Goal: Entertainment & Leisure: Consume media (video, audio)

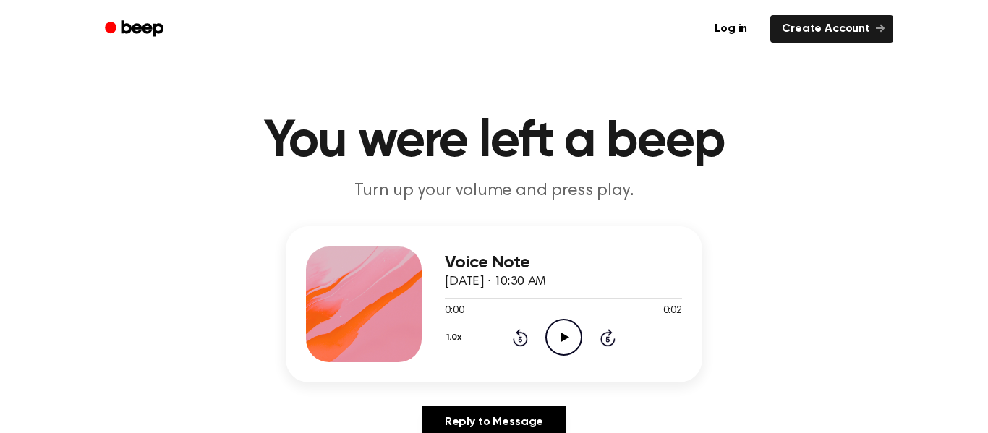
click at [561, 324] on icon "Play Audio" at bounding box center [563, 337] width 37 height 37
click at [574, 330] on icon "Play Audio" at bounding box center [563, 337] width 37 height 37
click at [570, 326] on icon "Play Audio" at bounding box center [563, 337] width 37 height 37
click at [569, 329] on icon "Play Audio" at bounding box center [563, 337] width 37 height 37
click at [569, 332] on icon "Pause Audio" at bounding box center [563, 337] width 37 height 37
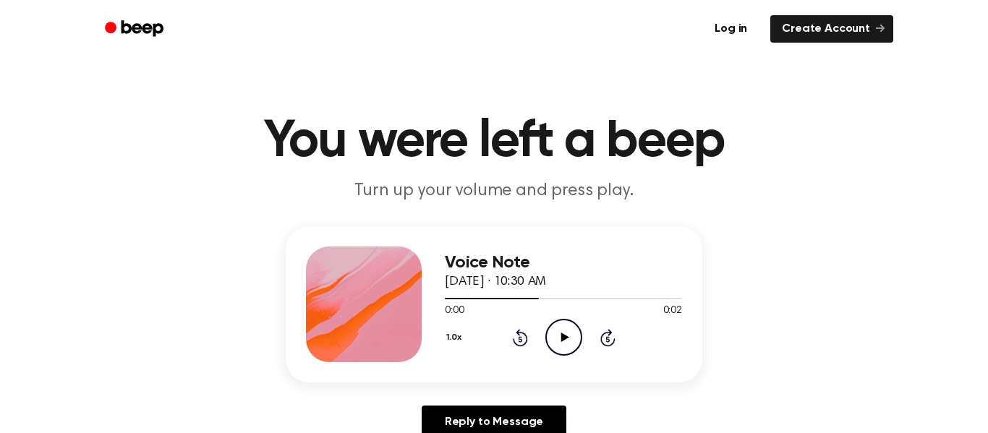
click at [569, 334] on icon "Play Audio" at bounding box center [563, 337] width 37 height 37
click at [606, 339] on icon at bounding box center [607, 339] width 4 height 6
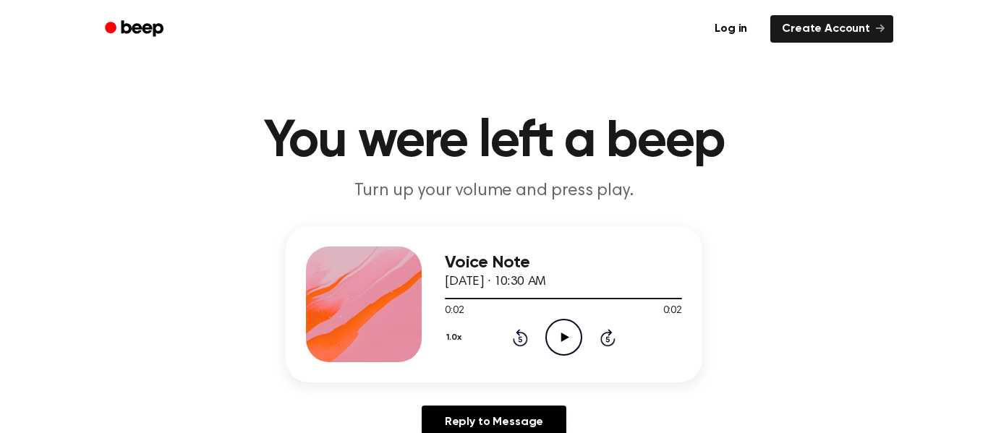
click at [510, 344] on div "1.0x Rewind 5 seconds Play Audio Skip 5 seconds" at bounding box center [563, 337] width 237 height 37
click at [521, 344] on icon at bounding box center [520, 337] width 15 height 17
click at [608, 334] on icon at bounding box center [607, 337] width 15 height 17
click at [526, 338] on icon at bounding box center [520, 337] width 15 height 17
click at [612, 339] on icon "Skip 5 seconds" at bounding box center [608, 337] width 16 height 19
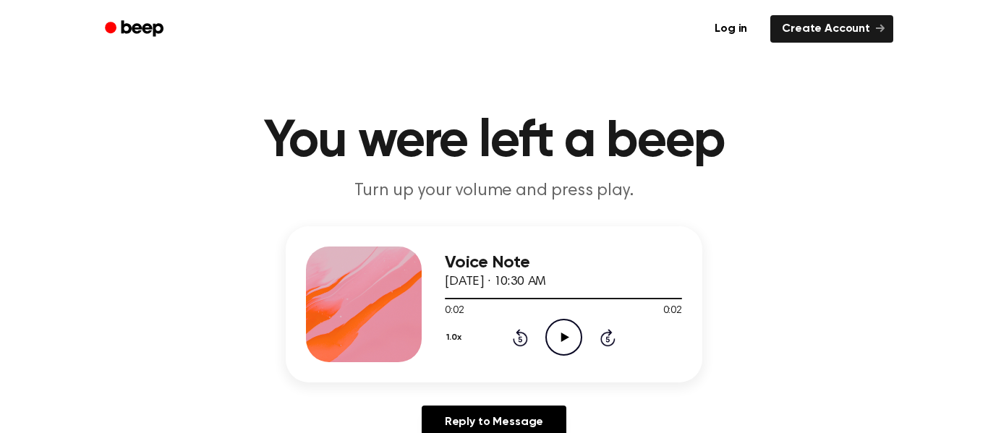
click at [520, 339] on icon "Rewind 5 seconds" at bounding box center [520, 337] width 16 height 19
click at [597, 337] on div "1.0x Rewind 5 seconds Play Audio Skip 5 seconds" at bounding box center [563, 337] width 237 height 37
click at [536, 335] on div "1.0x Rewind 5 seconds Play Audio Skip 5 seconds" at bounding box center [563, 337] width 237 height 37
click at [614, 339] on icon at bounding box center [607, 337] width 15 height 17
click at [526, 339] on icon at bounding box center [520, 337] width 15 height 17
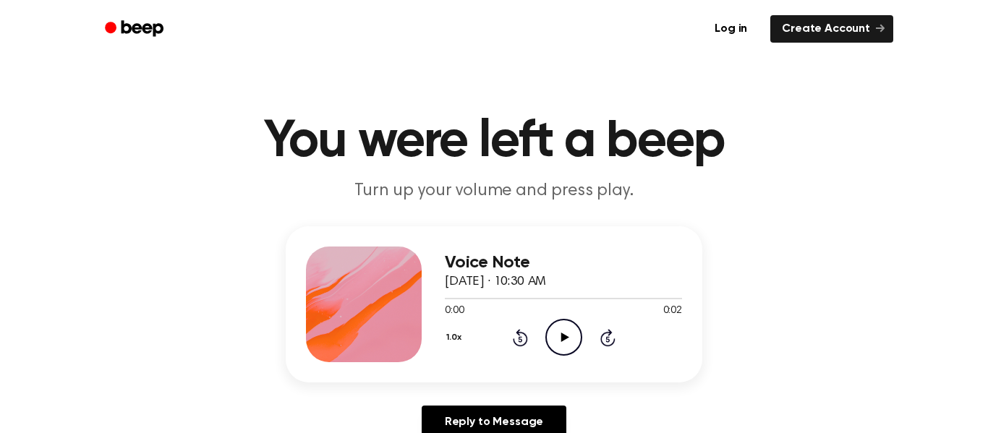
click at [561, 324] on icon "Play Audio" at bounding box center [563, 337] width 37 height 37
click at [557, 332] on icon "Play Audio" at bounding box center [563, 337] width 37 height 37
click at [559, 338] on icon "Play Audio" at bounding box center [563, 337] width 37 height 37
click at [557, 340] on icon "Play Audio" at bounding box center [563, 337] width 37 height 37
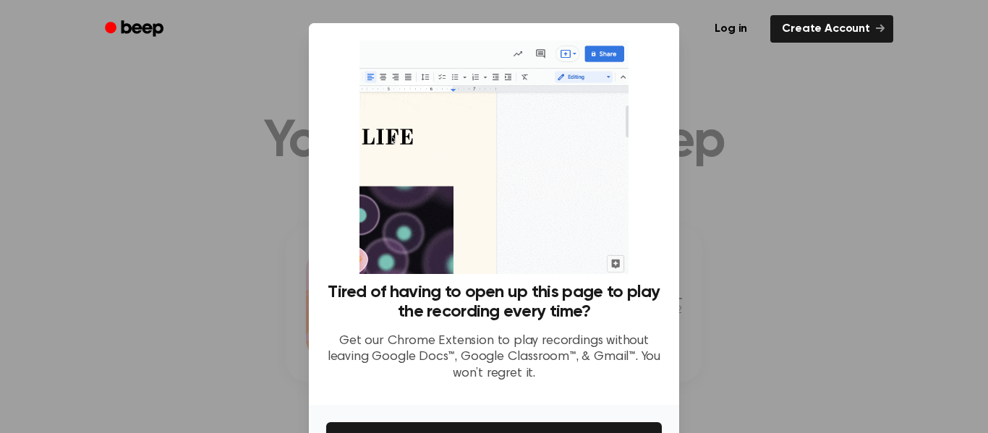
click at [765, 93] on div at bounding box center [494, 216] width 988 height 433
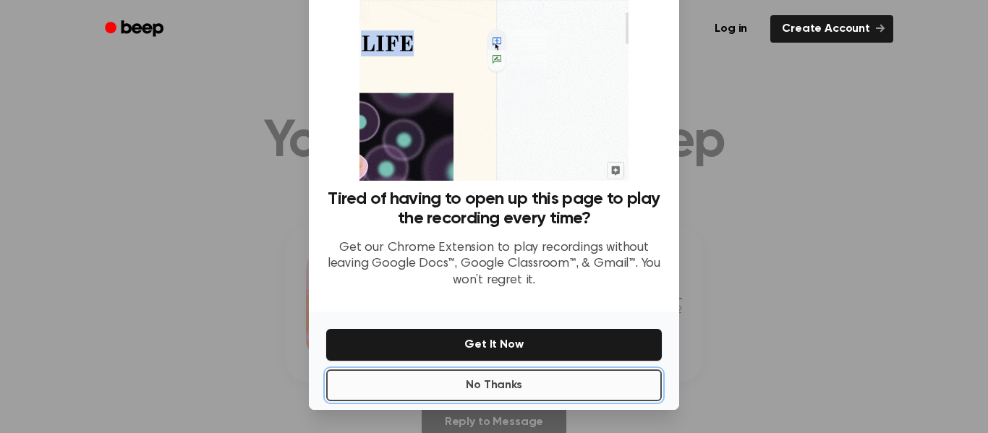
click at [620, 383] on button "No Thanks" at bounding box center [494, 386] width 336 height 32
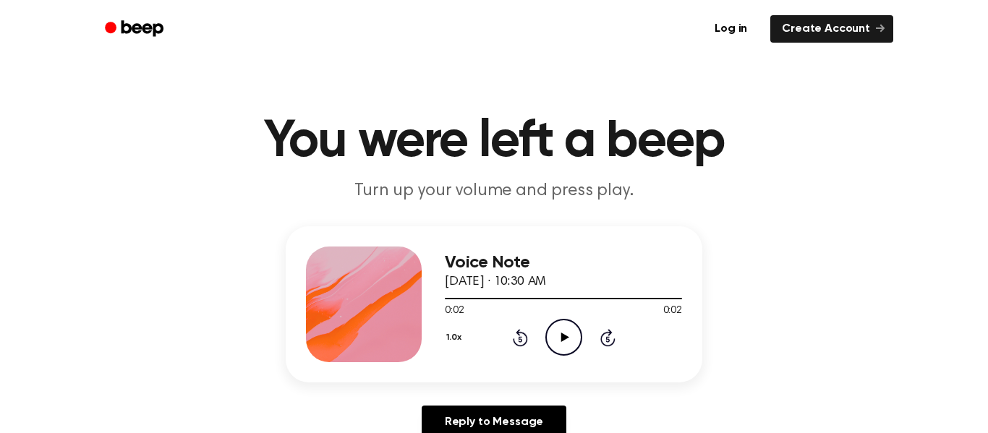
click at [570, 316] on div "0:02 0:02" at bounding box center [563, 311] width 237 height 15
click at [566, 326] on icon "Play Audio" at bounding box center [563, 337] width 37 height 37
click at [556, 323] on icon "Play Audio" at bounding box center [563, 337] width 37 height 37
click at [564, 333] on icon "Play Audio" at bounding box center [563, 337] width 37 height 37
click at [566, 329] on icon "Play Audio" at bounding box center [563, 337] width 37 height 37
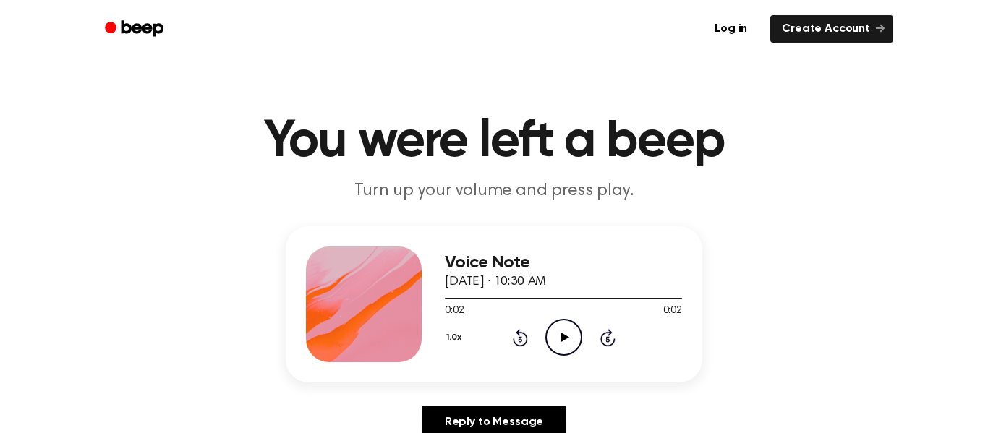
click at [565, 331] on icon "Play Audio" at bounding box center [563, 337] width 37 height 37
click at [566, 328] on icon "Play Audio" at bounding box center [563, 337] width 37 height 37
click at [566, 328] on icon "Pause Audio" at bounding box center [563, 337] width 37 height 37
click at [566, 328] on icon "Play Audio" at bounding box center [563, 337] width 37 height 37
click at [559, 326] on icon "Play Audio" at bounding box center [563, 337] width 37 height 37
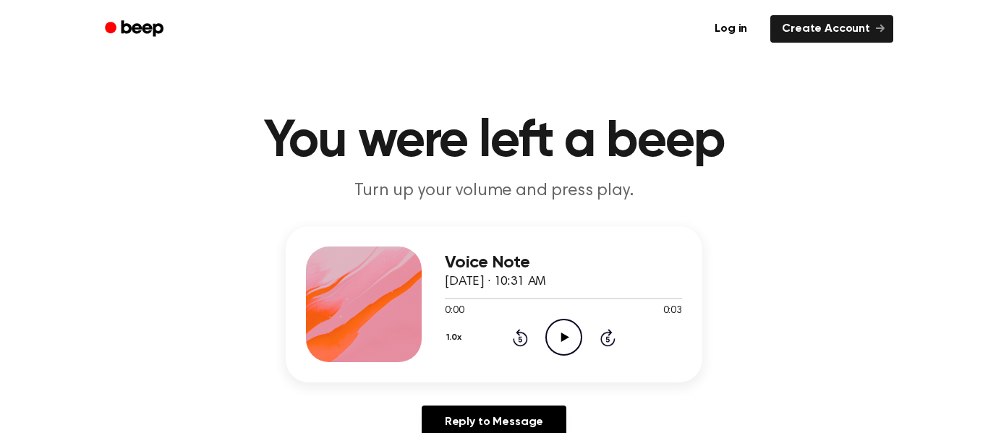
click at [558, 332] on icon "Play Audio" at bounding box center [563, 337] width 37 height 37
click at [554, 339] on icon "Play Audio" at bounding box center [563, 337] width 37 height 37
click at [545, 320] on icon "Play Audio" at bounding box center [563, 337] width 37 height 37
click at [569, 339] on icon "Play Audio" at bounding box center [563, 337] width 37 height 37
click at [572, 337] on icon "Play Audio" at bounding box center [563, 337] width 37 height 37
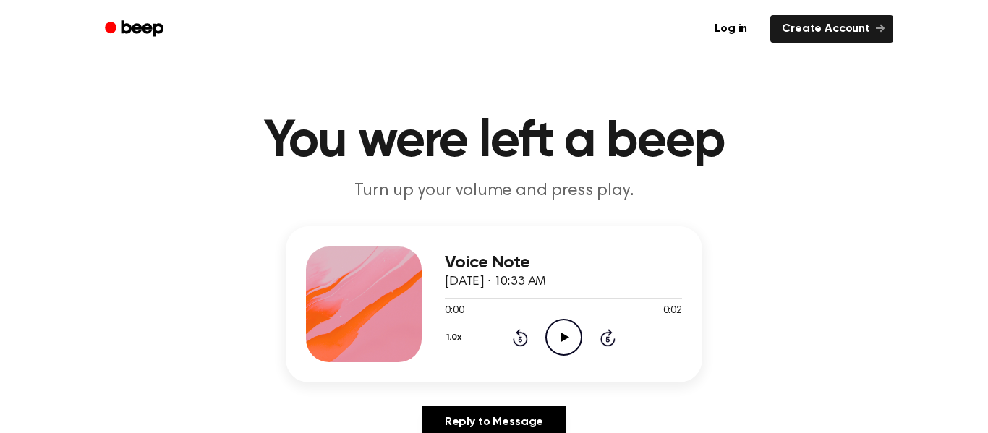
click at [558, 328] on icon "Play Audio" at bounding box center [563, 337] width 37 height 37
click at [564, 344] on icon "Play Audio" at bounding box center [563, 337] width 37 height 37
click at [580, 344] on circle at bounding box center [563, 337] width 35 height 35
click at [575, 339] on icon "Play Audio" at bounding box center [563, 337] width 37 height 37
click at [575, 339] on icon "Pause Audio" at bounding box center [563, 337] width 37 height 37
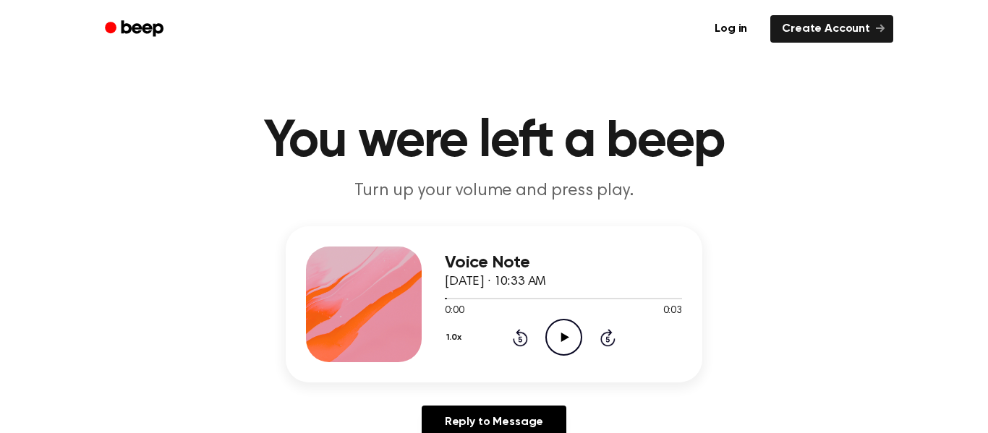
click at [577, 336] on icon "Play Audio" at bounding box center [563, 337] width 37 height 37
click at [570, 339] on icon "Play Audio" at bounding box center [563, 337] width 37 height 37
click at [572, 336] on icon "Play Audio" at bounding box center [563, 337] width 37 height 37
click at [573, 344] on icon "Pause Audio" at bounding box center [563, 337] width 37 height 37
click at [572, 351] on icon "Play Audio" at bounding box center [563, 337] width 37 height 37
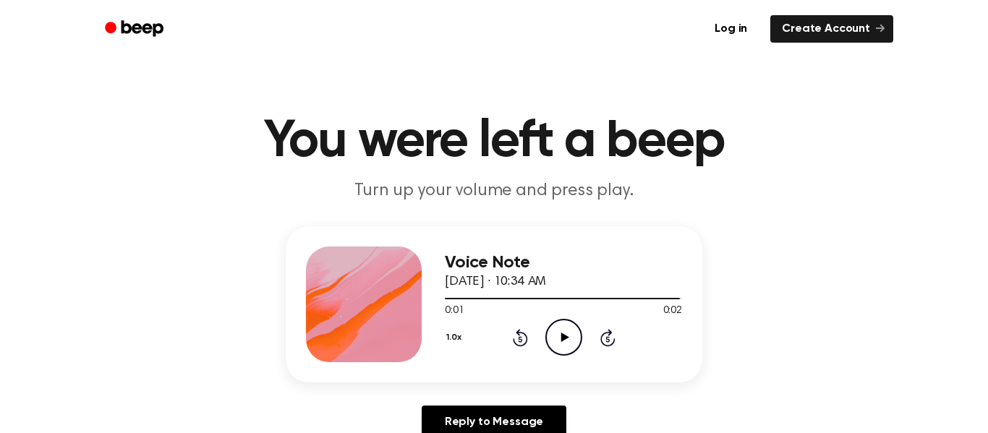
click at [566, 346] on icon "Play Audio" at bounding box center [563, 337] width 37 height 37
click at [558, 324] on icon "Play Audio" at bounding box center [563, 337] width 37 height 37
click at [587, 391] on div "Voice Note [DATE] · 10:39 AM 0:00 0:01 Your browser does not support the [objec…" at bounding box center [493, 338] width 953 height 224
click at [570, 336] on icon "Play Audio" at bounding box center [563, 337] width 37 height 37
click at [570, 336] on icon "Pause Audio" at bounding box center [563, 337] width 37 height 37
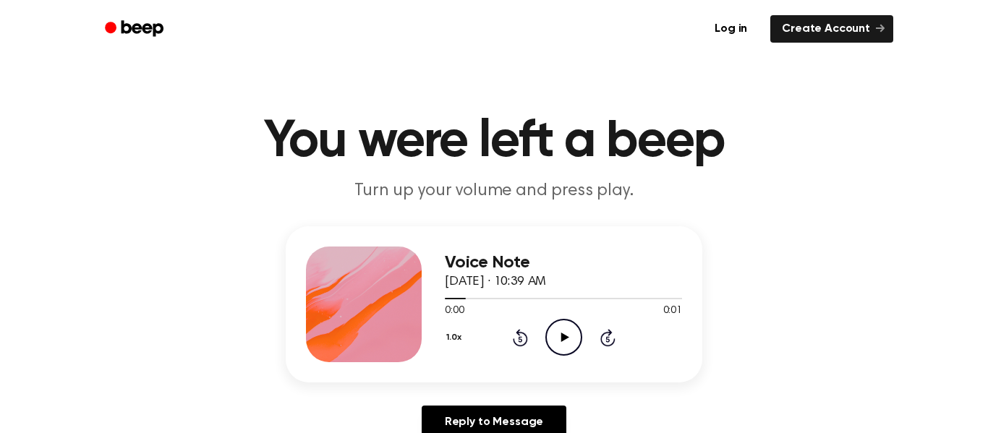
click at [571, 334] on icon "Play Audio" at bounding box center [563, 337] width 37 height 37
